Goal: Task Accomplishment & Management: Use online tool/utility

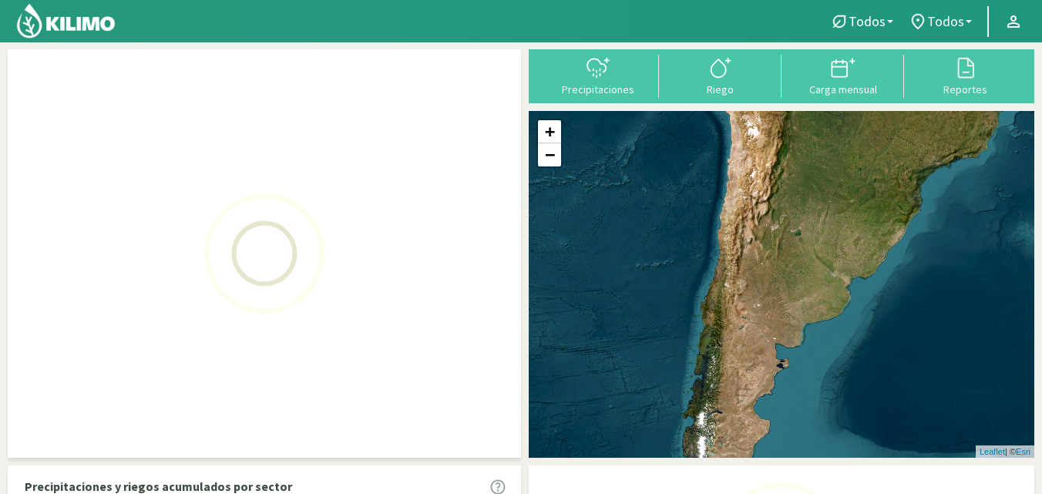
click at [933, 22] on span "Todos" at bounding box center [945, 21] width 37 height 16
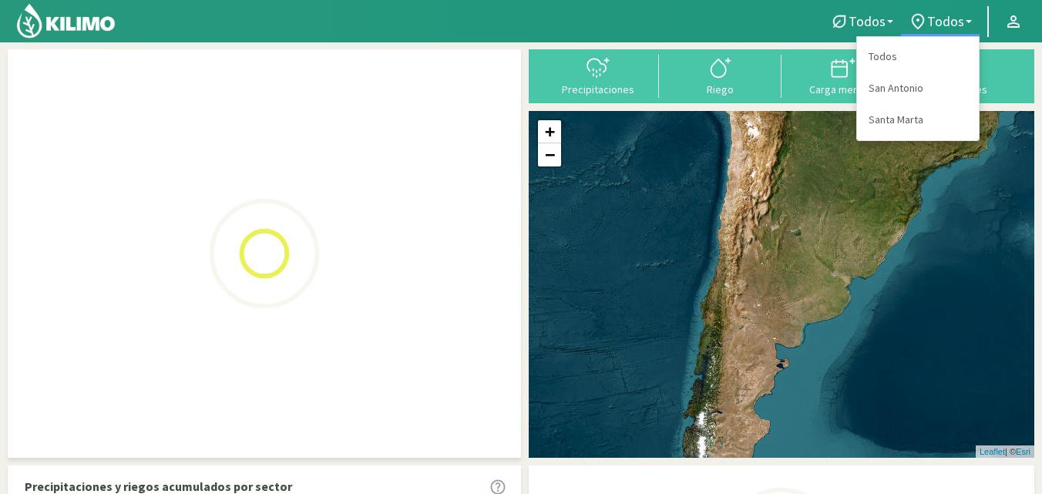
click at [885, 122] on div "+ − Leaflet | © Esri" at bounding box center [782, 284] width 506 height 347
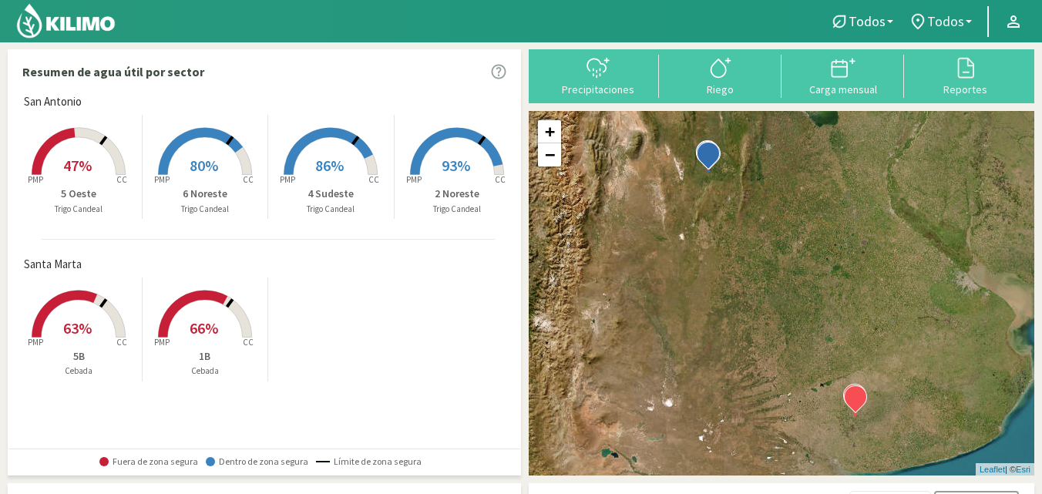
click at [924, 15] on icon at bounding box center [918, 21] width 12 height 15
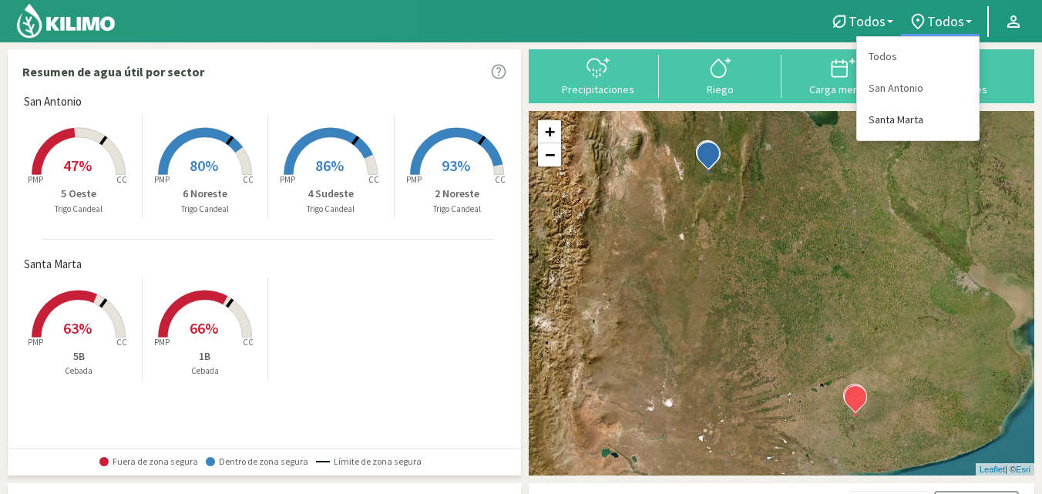
click at [897, 119] on link "Santa Marta" at bounding box center [918, 120] width 122 height 32
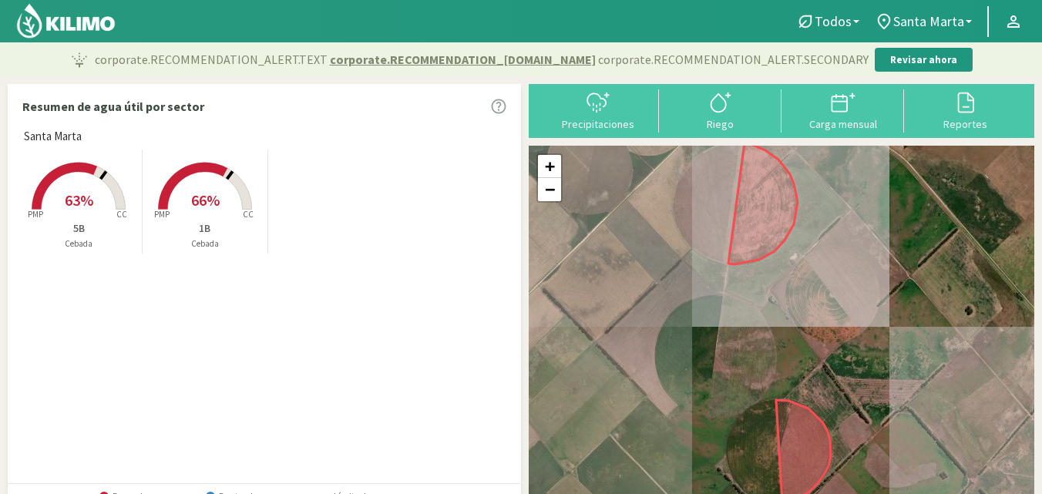
click at [93, 210] on rect at bounding box center [78, 211] width 123 height 123
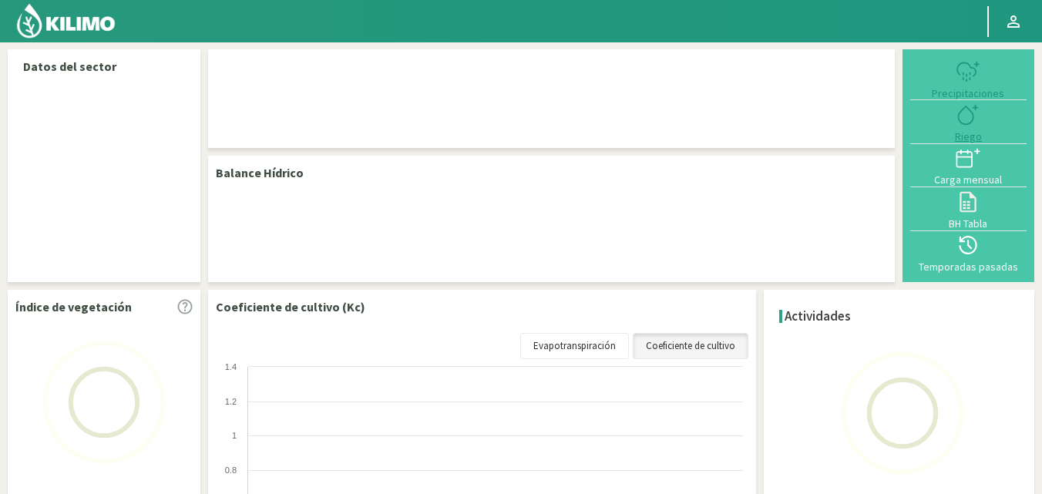
select select "1: Object"
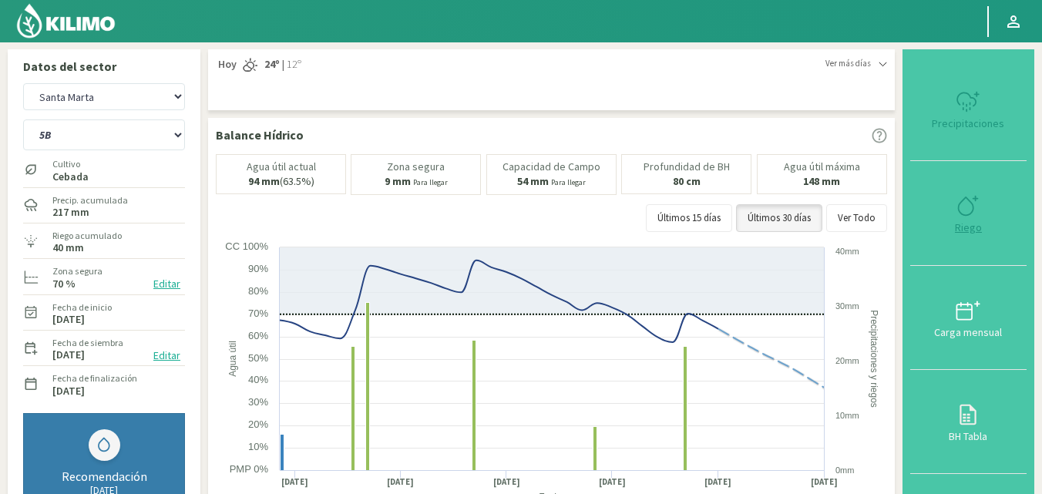
type input "20"
click at [972, 227] on div "Riego" at bounding box center [968, 227] width 107 height 11
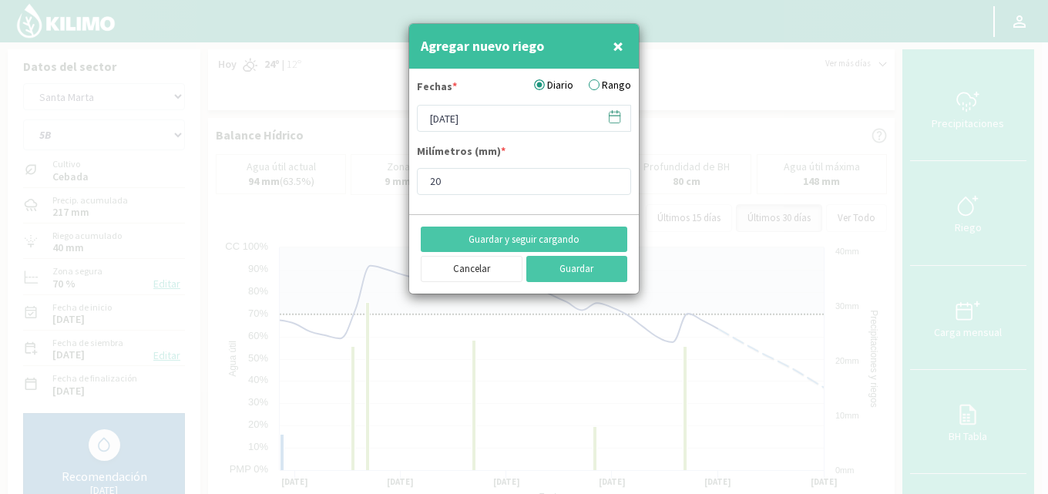
click at [599, 85] on label "Rango" at bounding box center [610, 85] width 42 height 16
click at [0, 0] on input "Rango" at bounding box center [0, 0] width 0 height 0
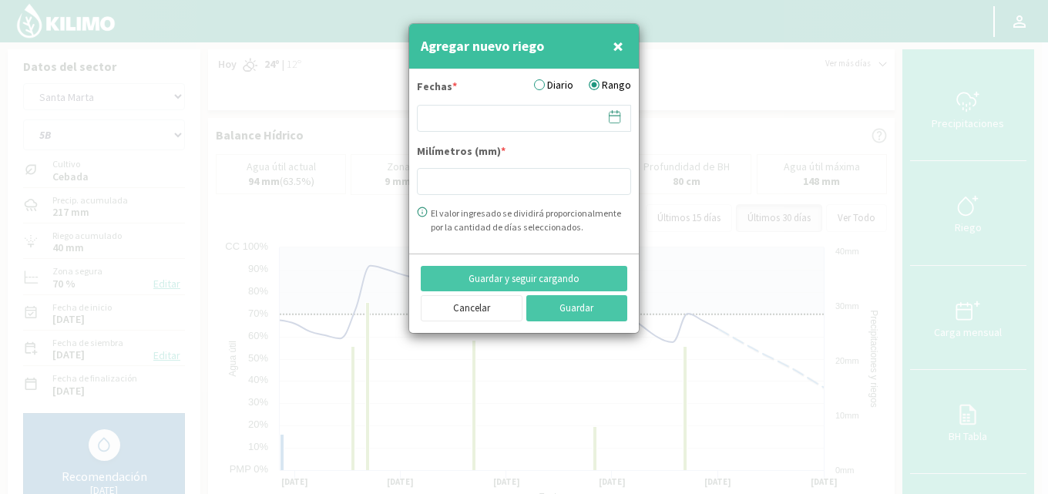
click at [614, 118] on icon at bounding box center [614, 116] width 15 height 15
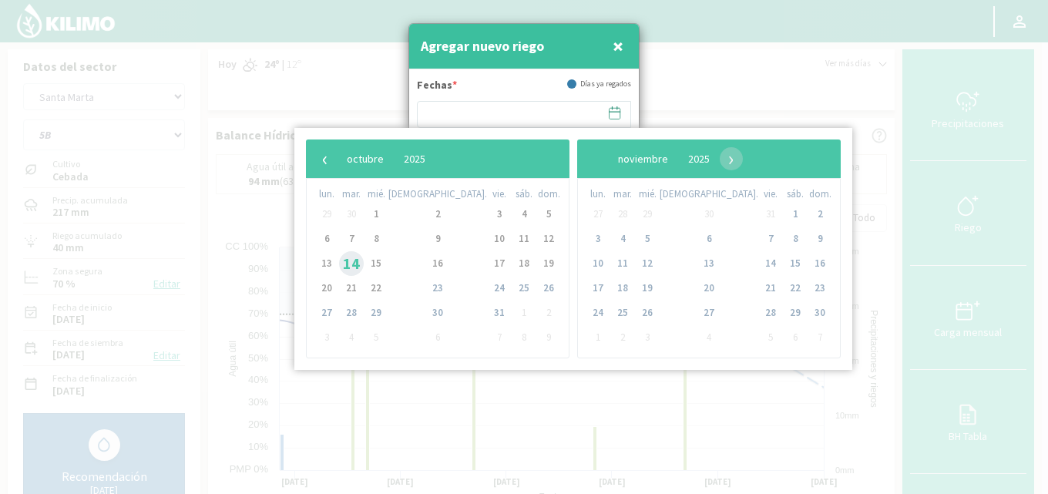
click at [362, 261] on span "14" at bounding box center [351, 263] width 25 height 25
click at [426, 262] on span "16" at bounding box center [438, 263] width 25 height 25
type input "[DATE] - [DATE]"
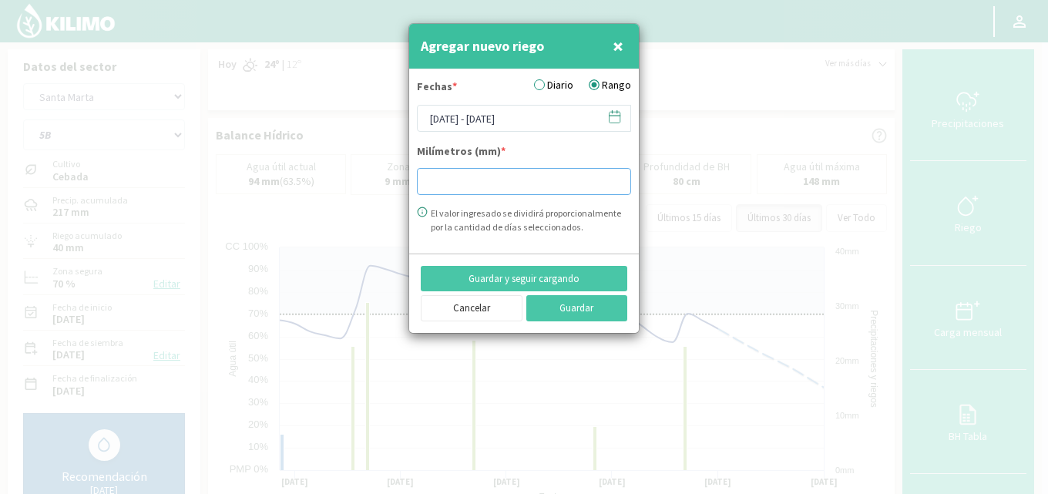
click at [432, 183] on input "number" at bounding box center [524, 181] width 214 height 27
type input "20"
click at [564, 313] on button "Guardar" at bounding box center [578, 308] width 102 height 26
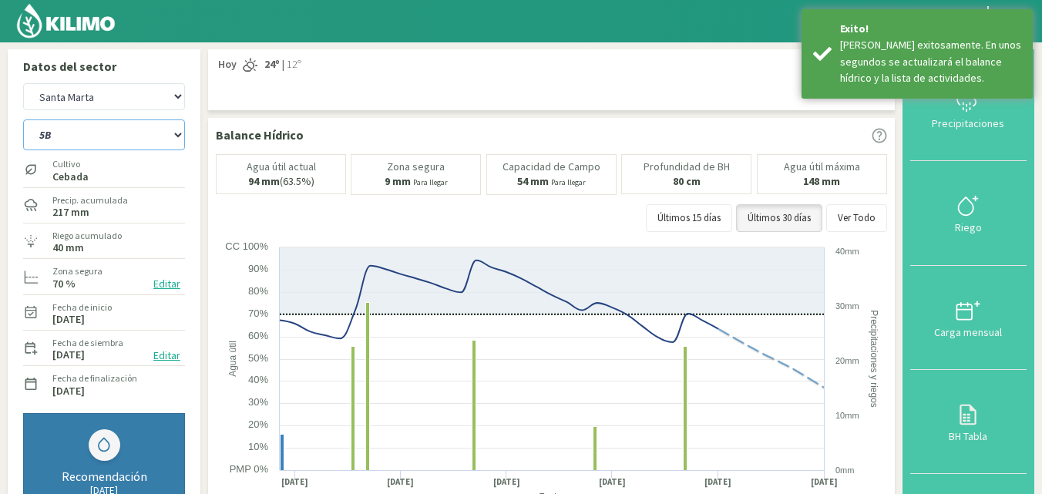
click at [115, 137] on select "1B 5B" at bounding box center [104, 134] width 162 height 31
select select "0: Object"
click at [23, 119] on select "1B 5B" at bounding box center [104, 134] width 162 height 31
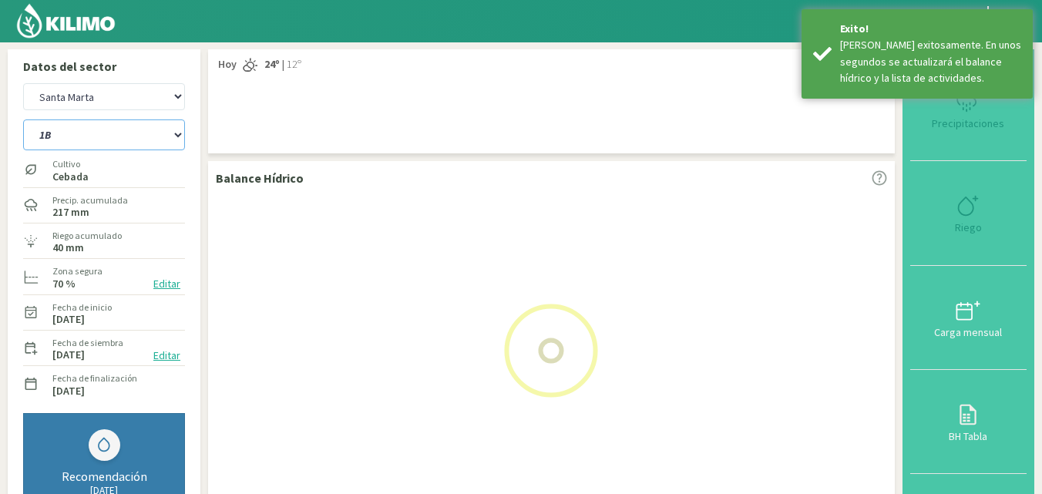
select select "3: Object"
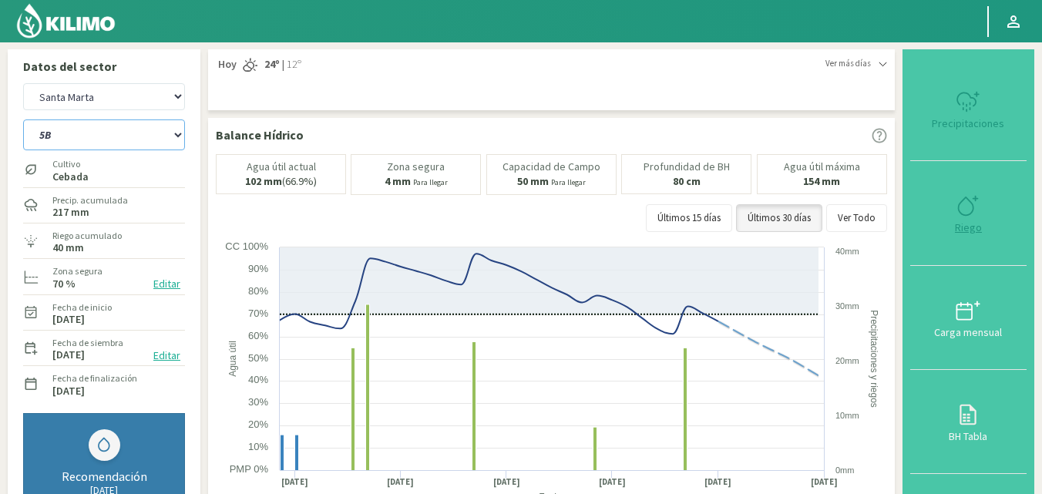
select select "2: Object"
click at [970, 227] on div "Riego" at bounding box center [968, 227] width 107 height 11
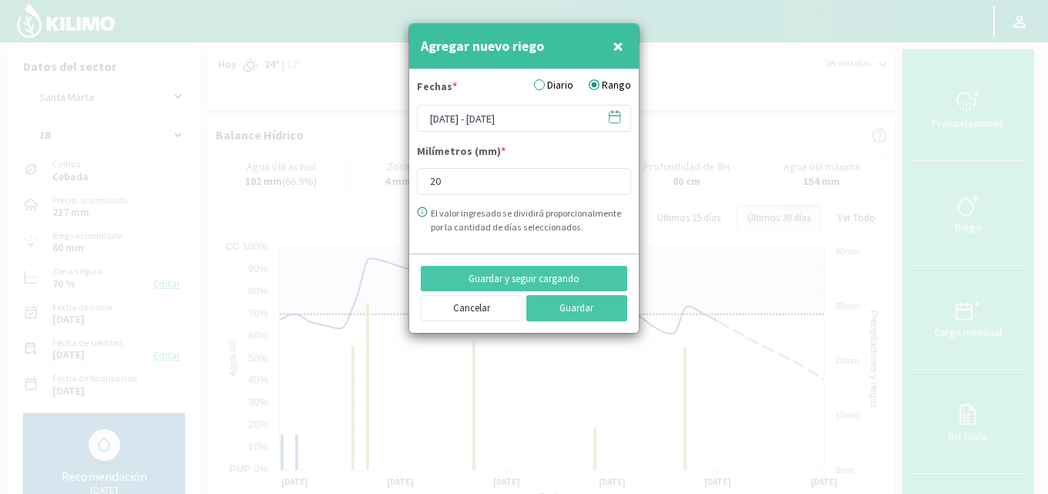
click at [618, 123] on icon at bounding box center [614, 116] width 15 height 15
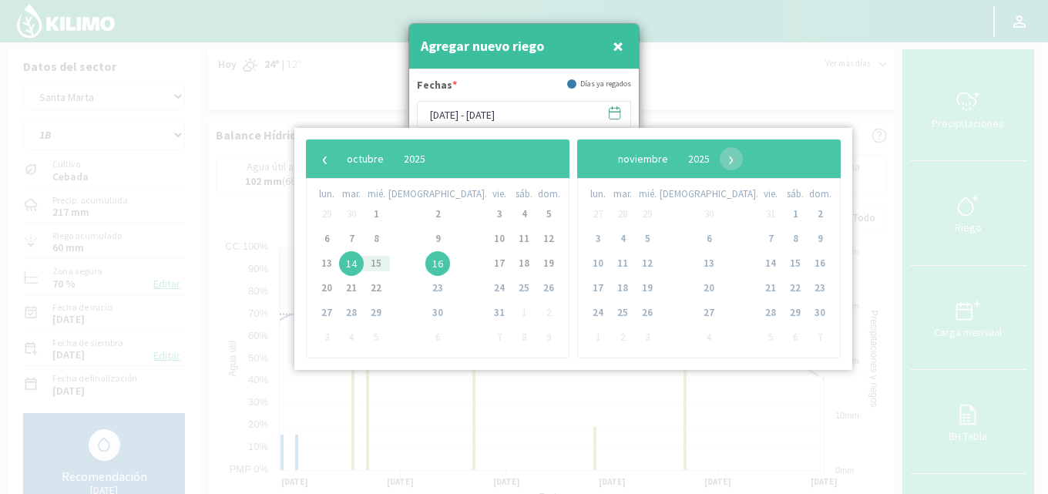
click at [357, 261] on span "14" at bounding box center [351, 263] width 25 height 25
click at [426, 263] on span "16" at bounding box center [438, 263] width 25 height 25
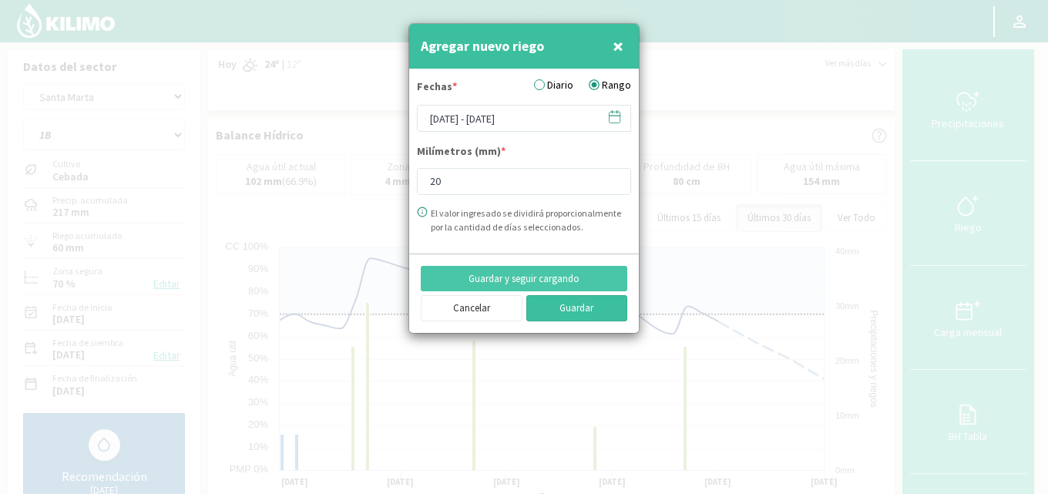
click at [549, 313] on button "Guardar" at bounding box center [578, 308] width 102 height 26
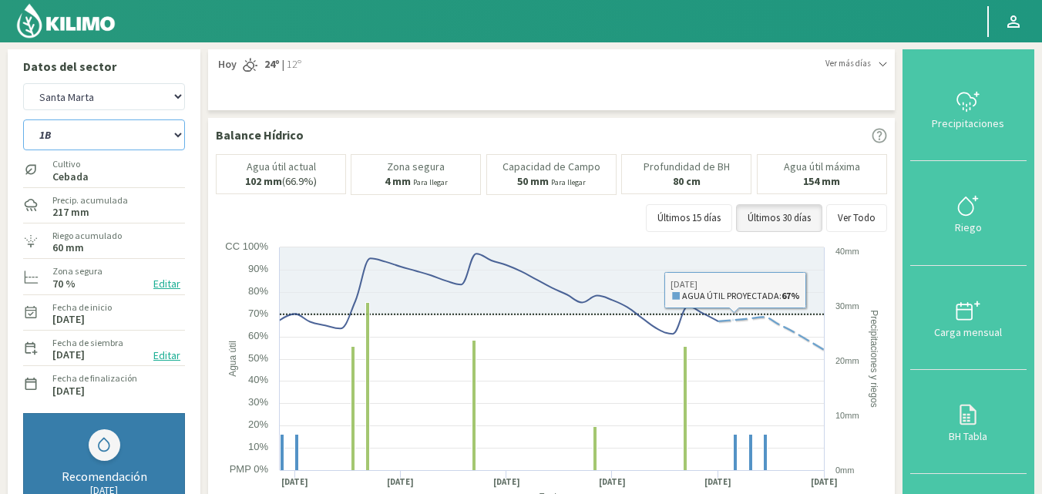
drag, startPoint x: 115, startPoint y: 126, endPoint x: 121, endPoint y: 148, distance: 22.4
click at [115, 126] on select "1B 5B" at bounding box center [104, 134] width 162 height 31
select select "3: Object"
click at [23, 119] on select "1B 5B" at bounding box center [104, 134] width 162 height 31
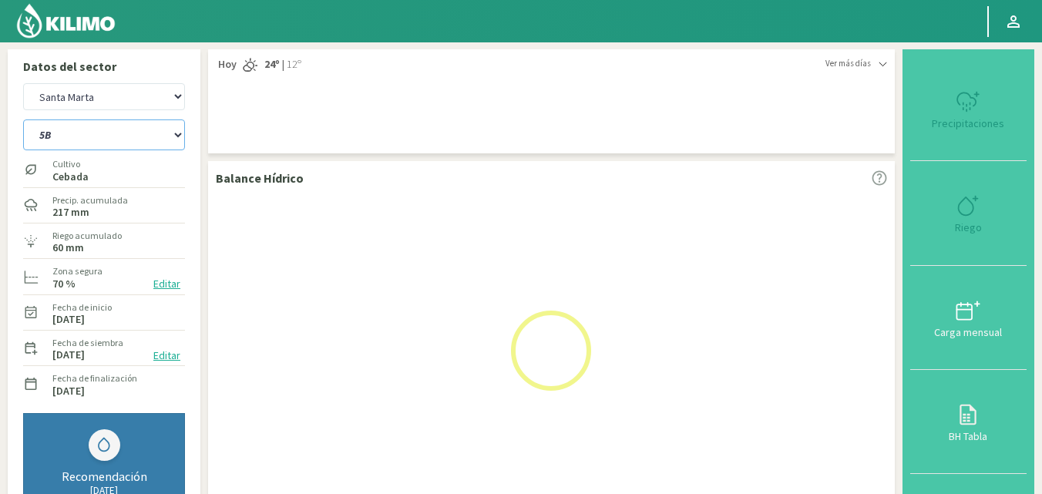
select select "5: Object"
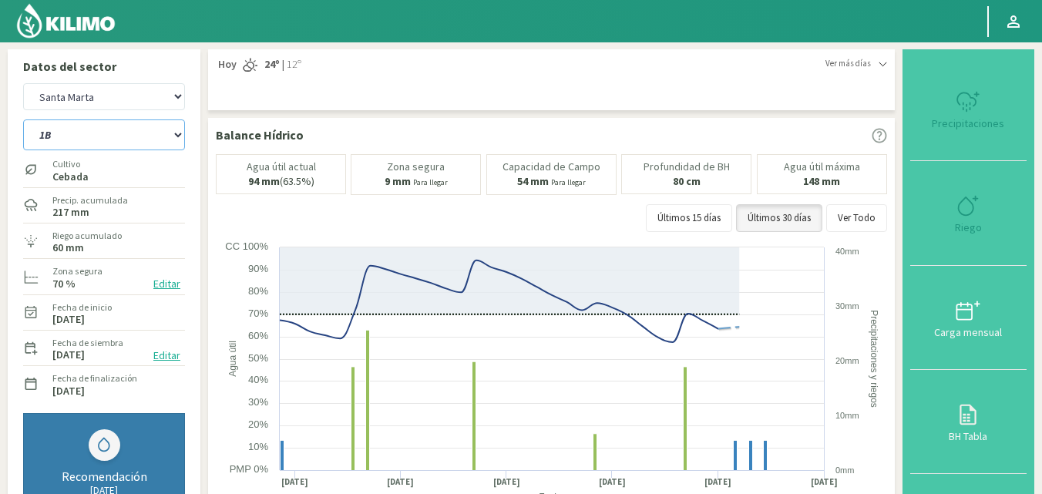
select select "5: Object"
